Goal: Information Seeking & Learning: Learn about a topic

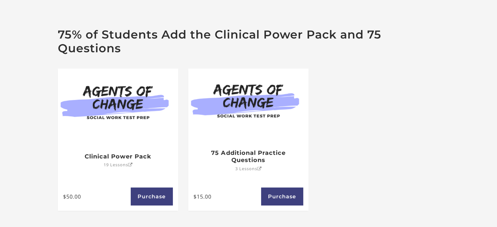
click at [249, 160] on h3 "75 Additional Practice Questions" at bounding box center [248, 156] width 110 height 15
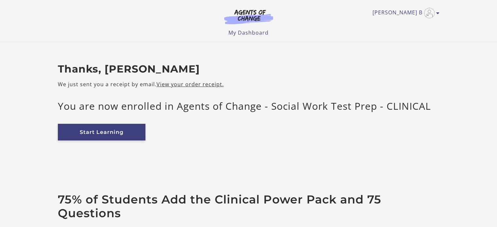
click at [110, 134] on link "Start Learning" at bounding box center [102, 132] width 88 height 17
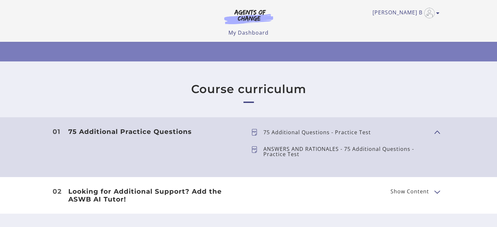
scroll to position [197, 0]
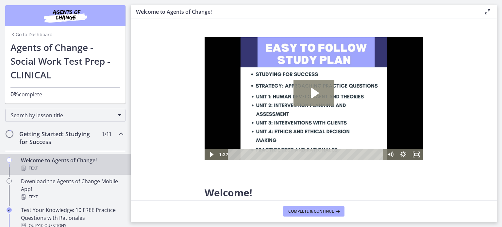
click at [322, 87] on icon "Play Video: c1o6hcmjueu5qasqsu00.mp4" at bounding box center [313, 93] width 41 height 26
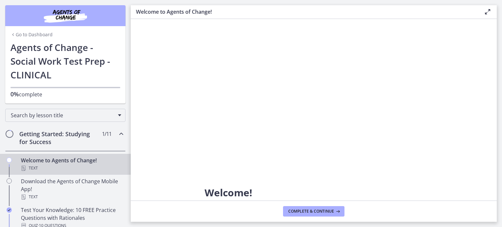
drag, startPoint x: 463, startPoint y: 189, endPoint x: 484, endPoint y: 126, distance: 65.8
click at [483, 170] on section "Welcome! We are grateful that you have placed your trust in Agents of Change to…" at bounding box center [314, 110] width 366 height 182
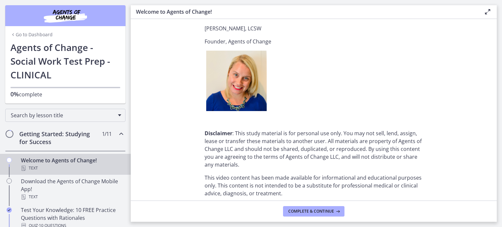
scroll to position [829, 0]
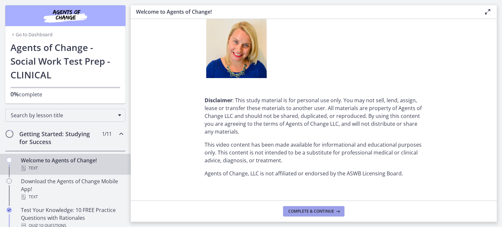
click at [316, 211] on span "Complete & continue" at bounding box center [311, 211] width 46 height 5
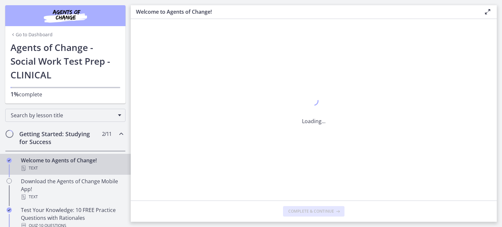
scroll to position [0, 0]
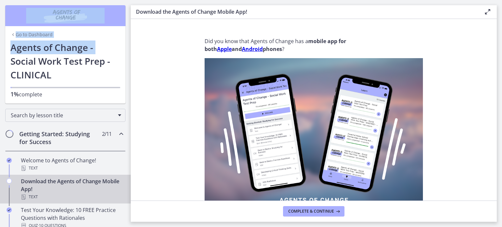
drag, startPoint x: 3, startPoint y: 61, endPoint x: 197, endPoint y: 1, distance: 203.1
click at [197, 1] on div "Go to Dashboard Go to Dashboard Agents of Change - Social Work Test Prep - CLIN…" at bounding box center [251, 113] width 502 height 227
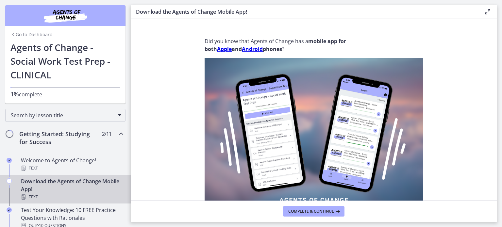
click at [394, 51] on p "Did you know that Agents of Change has a mobile app for both Apple and Android …" at bounding box center [314, 45] width 218 height 16
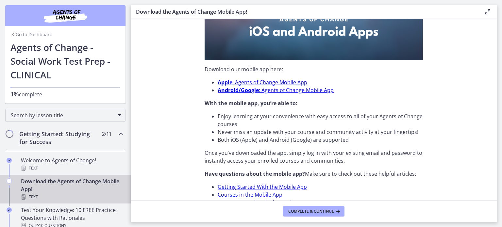
scroll to position [218, 0]
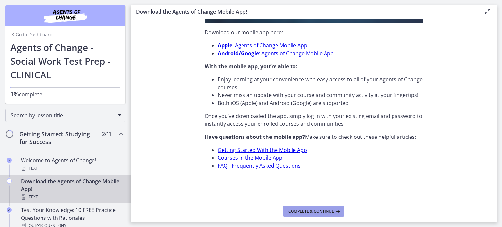
click at [325, 213] on span "Complete & continue" at bounding box center [311, 211] width 46 height 5
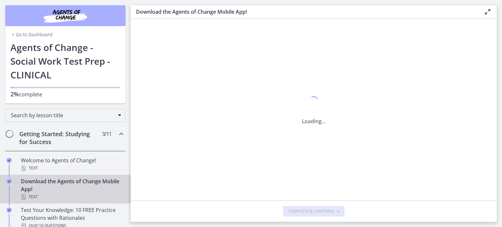
scroll to position [0, 0]
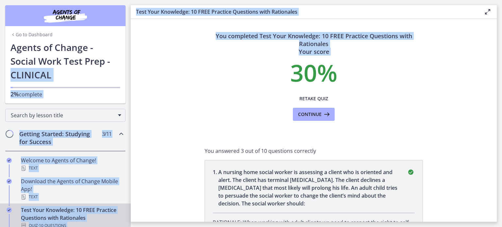
drag, startPoint x: 126, startPoint y: 56, endPoint x: 143, endPoint y: 52, distance: 18.1
click at [135, 66] on div "Go to Dashboard Go to Dashboard Agents of Change - Social Work Test Prep - CLIN…" at bounding box center [251, 113] width 502 height 227
click at [174, 53] on section "You completed Test Your Knowledge: 10 FREE Practice Questions with Rationales Y…" at bounding box center [314, 120] width 366 height 203
click at [173, 78] on section "You completed Test Your Knowledge: 10 FREE Practice Questions with Rationales Y…" at bounding box center [314, 120] width 366 height 203
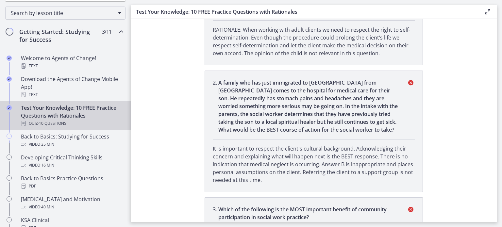
scroll to position [112, 0]
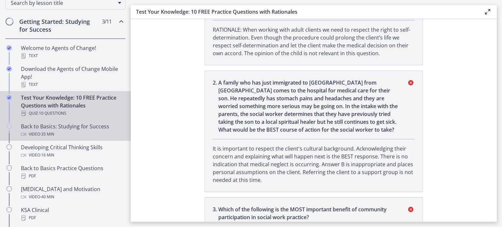
click at [10, 124] on icon "Chapters" at bounding box center [9, 126] width 5 height 5
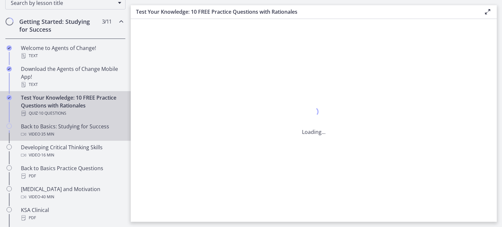
scroll to position [0, 0]
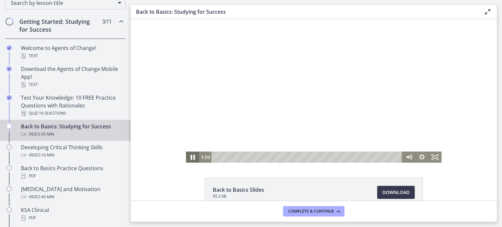
click at [191, 159] on icon "Pause" at bounding box center [193, 157] width 4 height 5
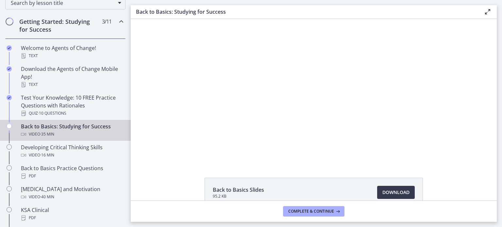
click at [478, 86] on div "Click for sound @keyframes VOLUME_SMALL_WAVE_FLASH { 0% { opacity: 0; } 33% { o…" at bounding box center [314, 91] width 366 height 144
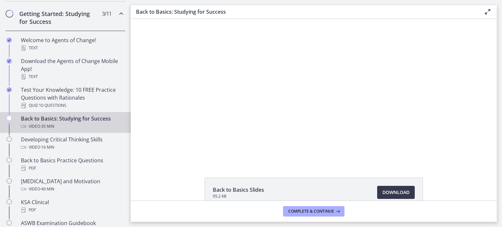
drag, startPoint x: 495, startPoint y: 111, endPoint x: 195, endPoint y: 47, distance: 307.0
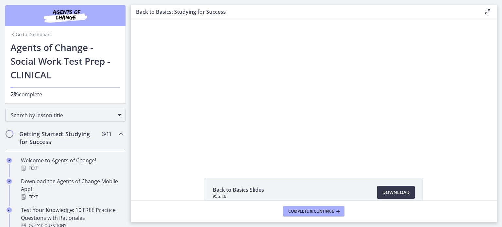
drag, startPoint x: 129, startPoint y: 83, endPoint x: 24, endPoint y: 30, distance: 117.8
drag, startPoint x: 494, startPoint y: 78, endPoint x: 352, endPoint y: 46, distance: 145.1
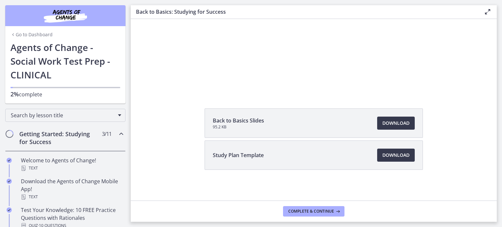
scroll to position [1, 0]
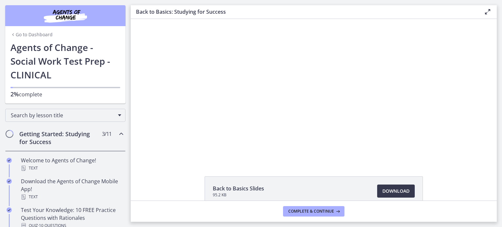
drag, startPoint x: 495, startPoint y: 56, endPoint x: 359, endPoint y: 33, distance: 138.8
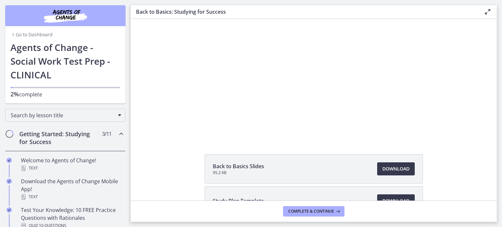
scroll to position [0, 0]
